Goal: Register for event/course

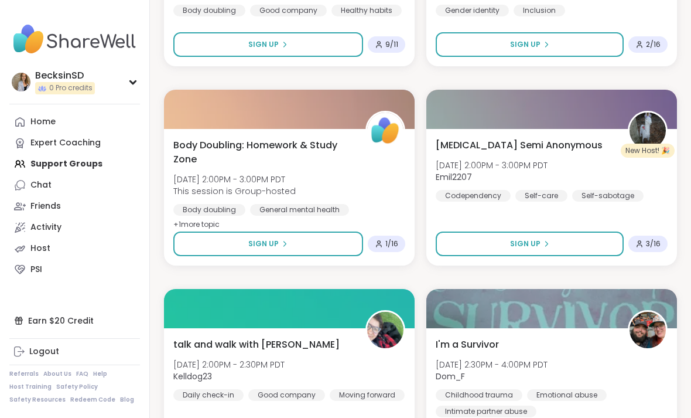
scroll to position [1860, 0]
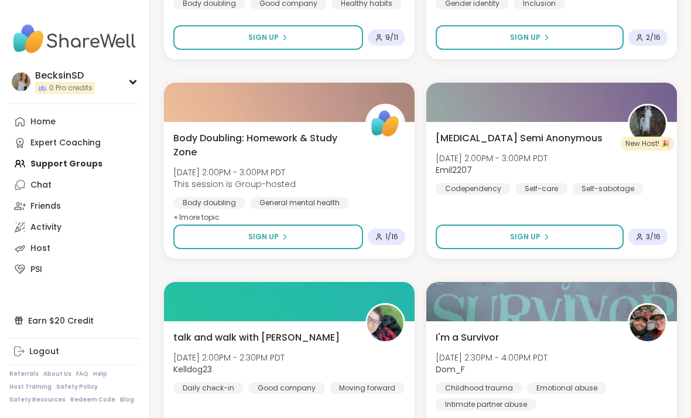
click at [506, 239] on button "Sign Up" at bounding box center [530, 237] width 188 height 25
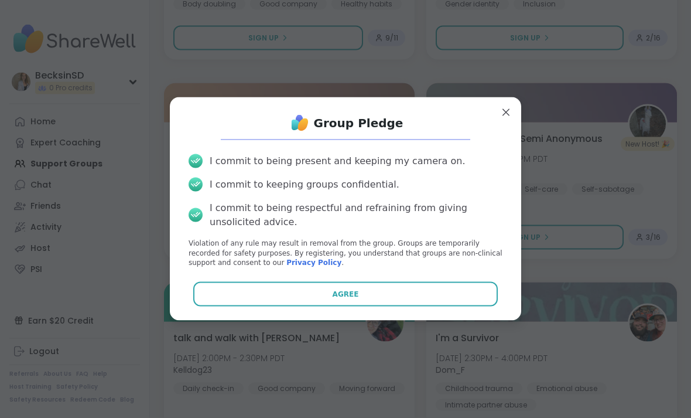
scroll to position [1860, 0]
click at [408, 306] on button "Agree" at bounding box center [345, 294] width 305 height 25
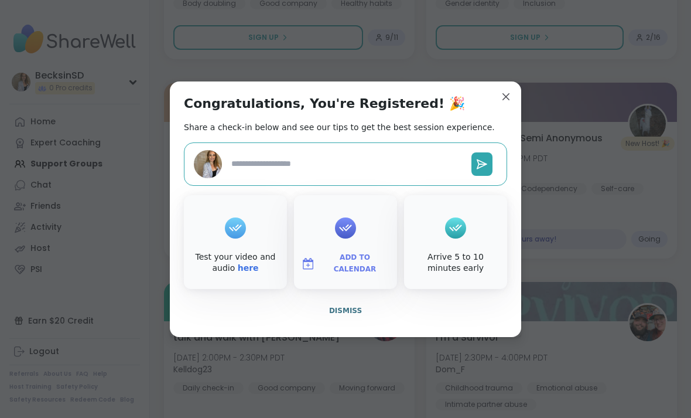
type textarea "*"
click at [402, 323] on button "Dismiss" at bounding box center [345, 310] width 323 height 25
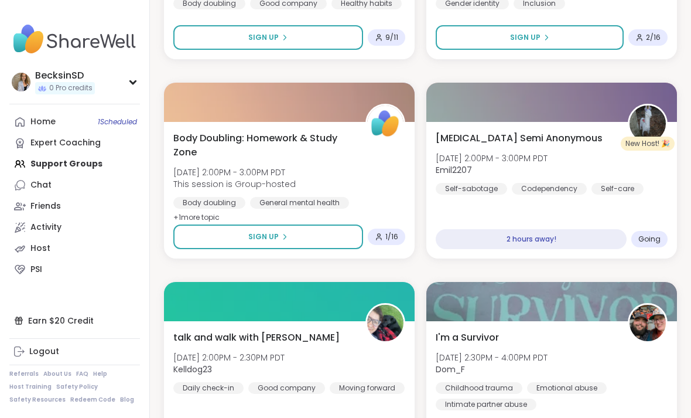
click at [592, 146] on div "[MEDICAL_DATA] Semi Anonymous [DATE] 2:00PM - 3:00PM PDT Emil2207 Self-sabotage…" at bounding box center [552, 162] width 232 height 63
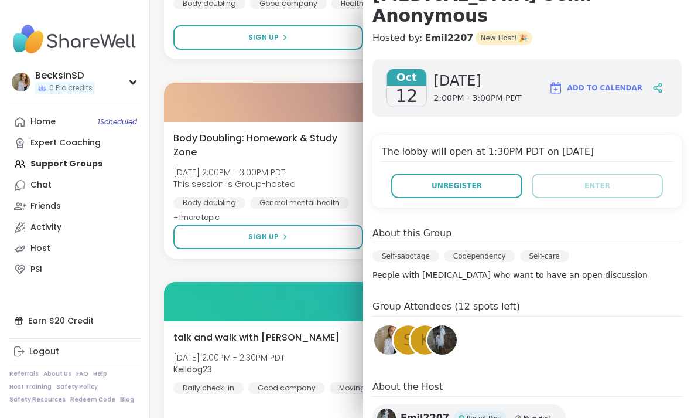
scroll to position [1867, 0]
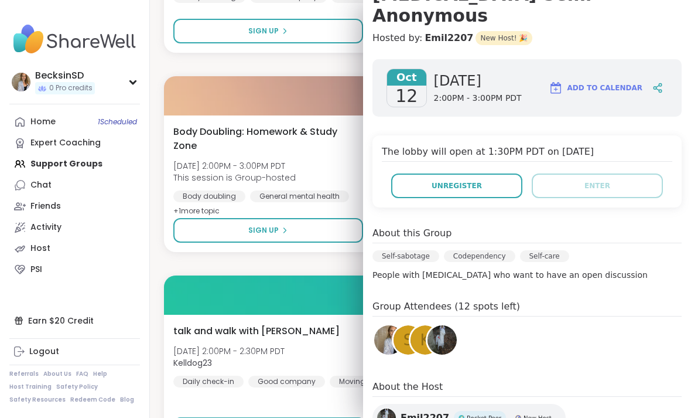
click at [330, 387] on div "Moving forward" at bounding box center [367, 381] width 75 height 12
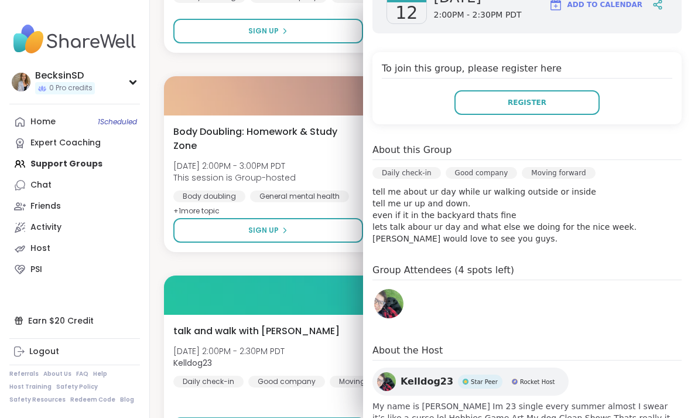
scroll to position [215, 0]
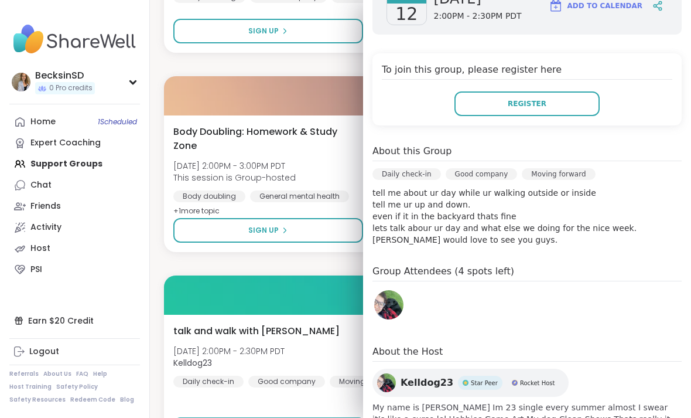
click at [533, 98] on span "Register" at bounding box center [527, 103] width 39 height 11
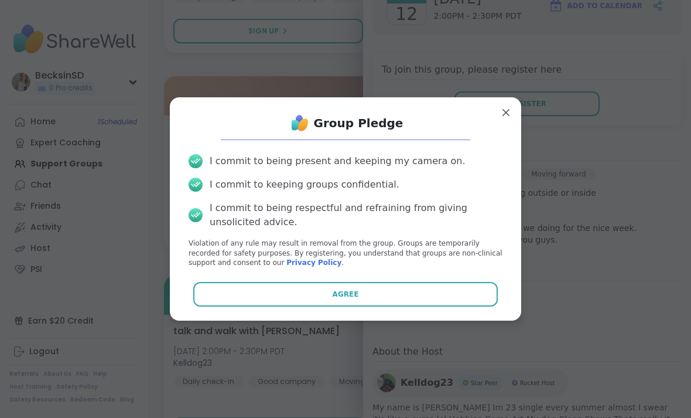
click at [401, 306] on button "Agree" at bounding box center [345, 294] width 305 height 25
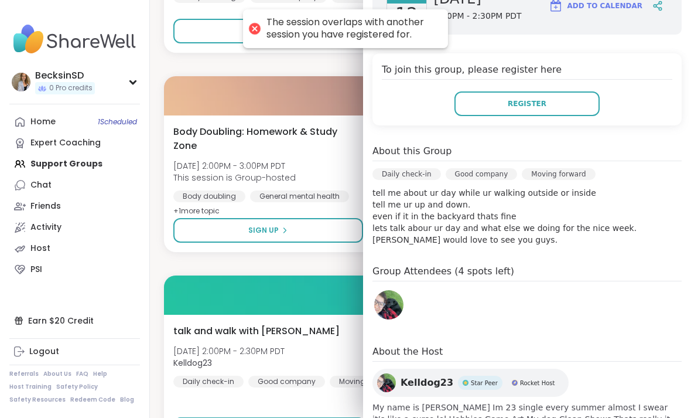
click at [357, 125] on div "Body Doubling: Homework & Study Zone [DATE] 2:00PM - 3:00PM PDT This session is…" at bounding box center [289, 172] width 232 height 94
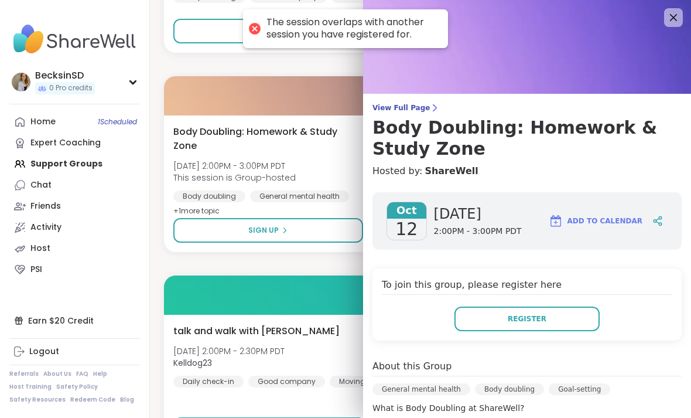
scroll to position [0, 0]
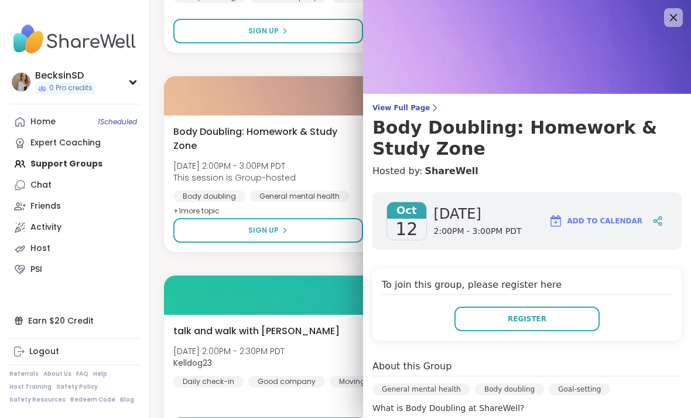
click at [679, 21] on icon at bounding box center [674, 18] width 14 height 14
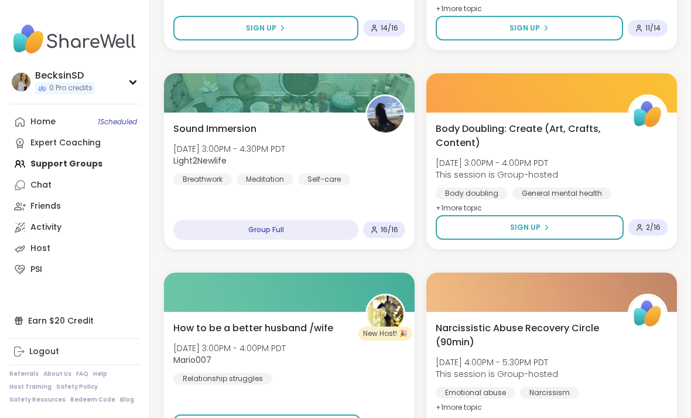
scroll to position [2453, 0]
